Goal: Task Accomplishment & Management: Complete application form

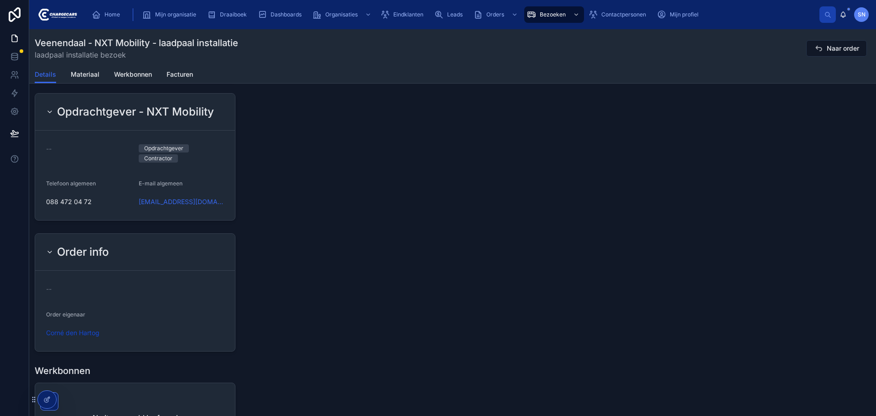
scroll to position [776, 0]
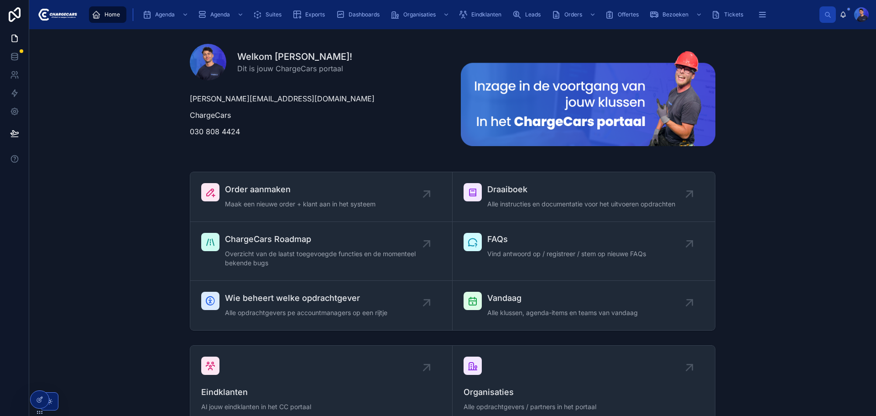
click at [785, 195] on div "Order aanmaken Maak een nieuwe order + klant aan in het systeem Draaiboek Alle …" at bounding box center [452, 251] width 832 height 166
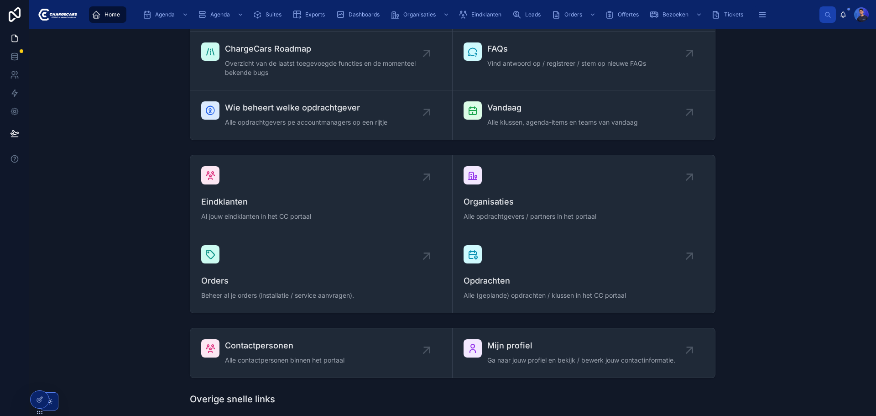
scroll to position [228, 0]
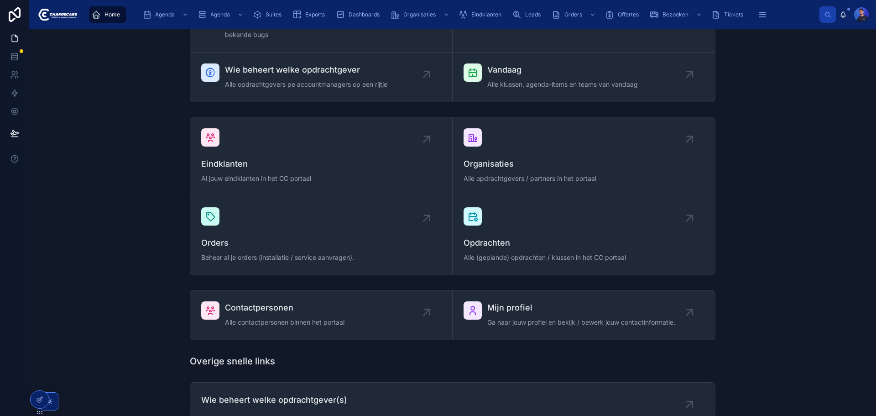
click at [765, 75] on div "Order aanmaken Maak een nieuwe order + klant aan in het systeem Draaiboek Alle …" at bounding box center [452, 23] width 832 height 166
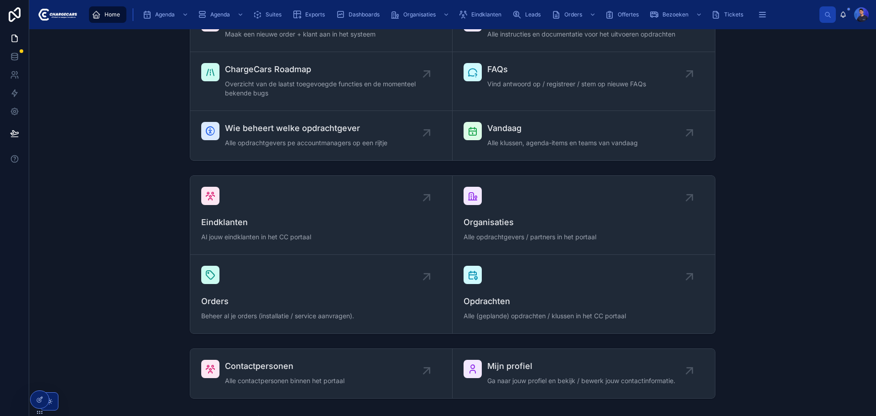
scroll to position [0, 0]
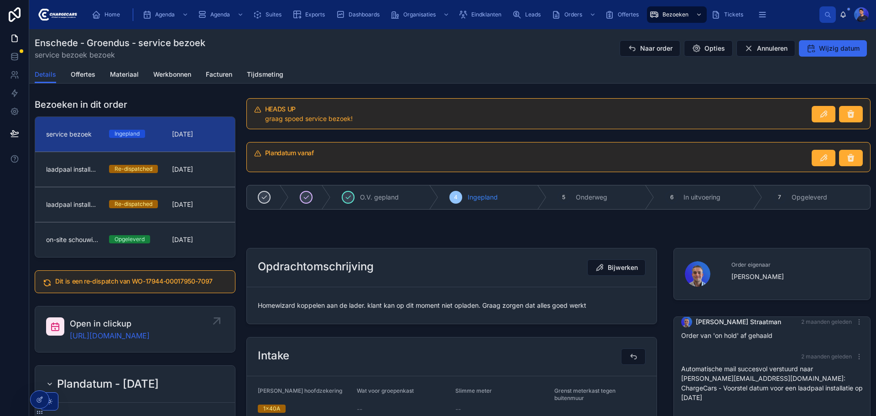
click at [155, 316] on link "Open in clickup https://app.clickup.com/t/86c58uh2q" at bounding box center [135, 329] width 200 height 46
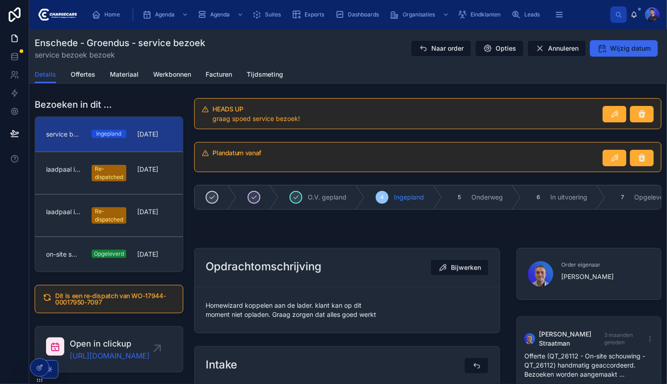
scroll to position [593, 0]
